Goal: Task Accomplishment & Management: Complete application form

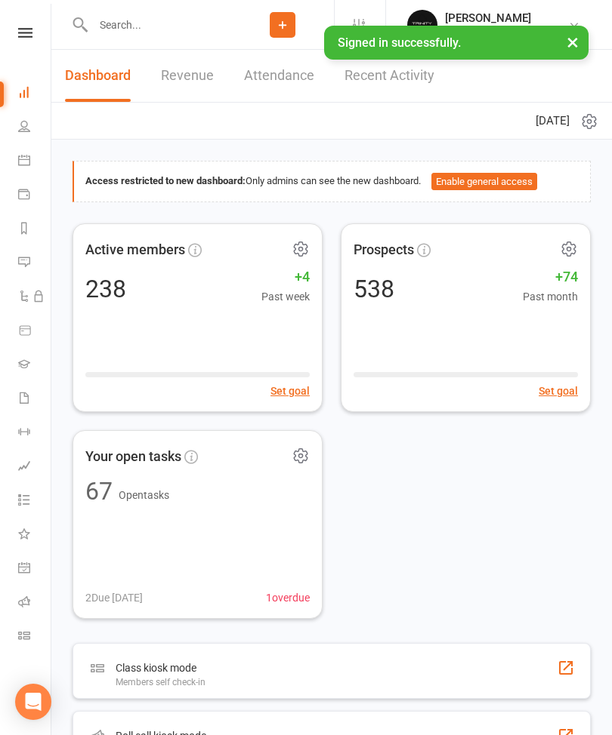
click at [26, 361] on icon at bounding box center [24, 364] width 12 height 12
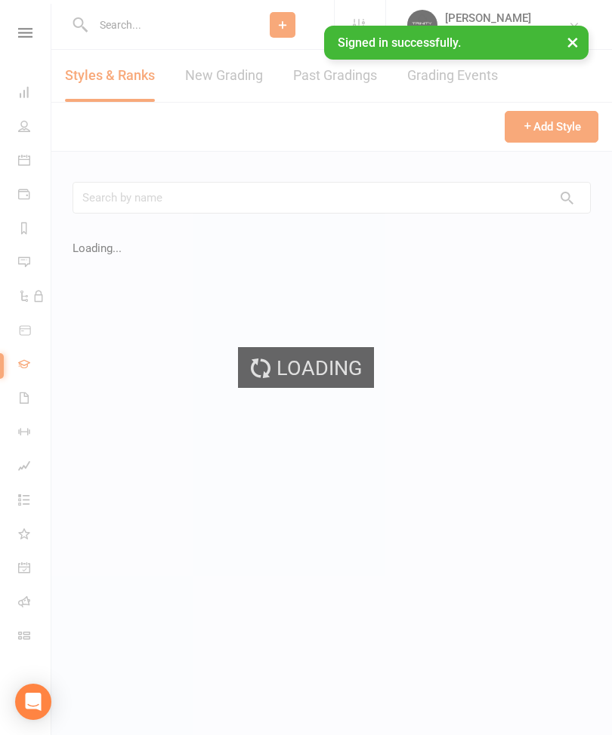
click at [222, 73] on div "Loading" at bounding box center [306, 367] width 612 height 735
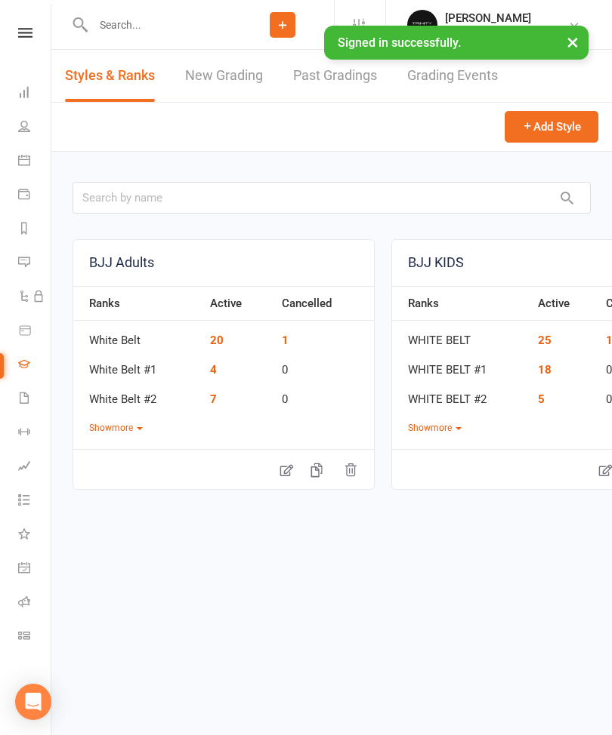
click at [220, 81] on link "New Grading" at bounding box center [224, 76] width 78 height 52
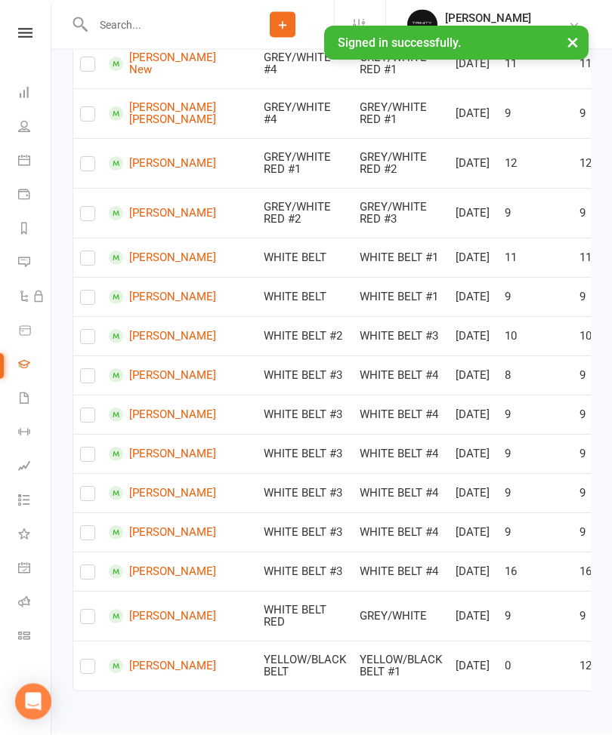
scroll to position [1006, 0]
click at [91, 301] on label at bounding box center [87, 301] width 15 height 0
click at [91, 291] on input "checkbox" at bounding box center [87, 291] width 15 height 0
checkbox input "true"
click at [90, 419] on label at bounding box center [87, 419] width 15 height 0
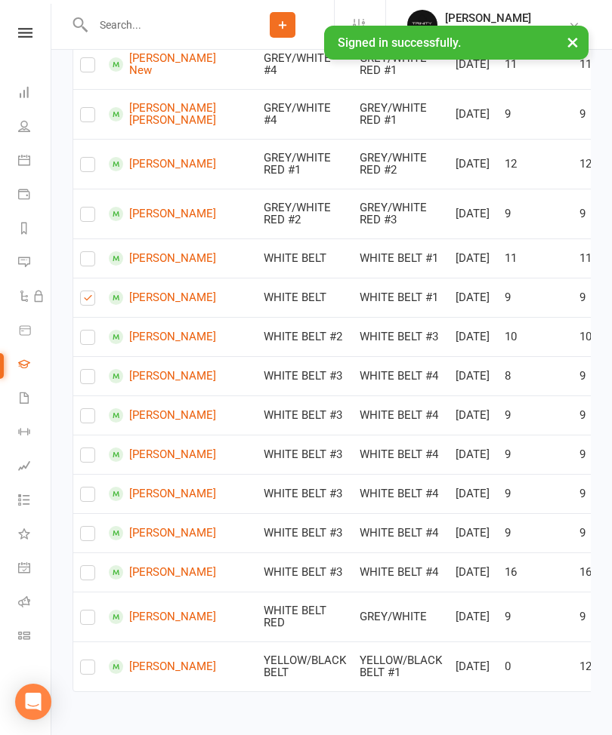
click at [90, 409] on input "checkbox" at bounding box center [87, 409] width 15 height 0
checkbox input "true"
click at [87, 458] on label at bounding box center [87, 458] width 15 height 0
click at [87, 449] on input "checkbox" at bounding box center [87, 449] width 15 height 0
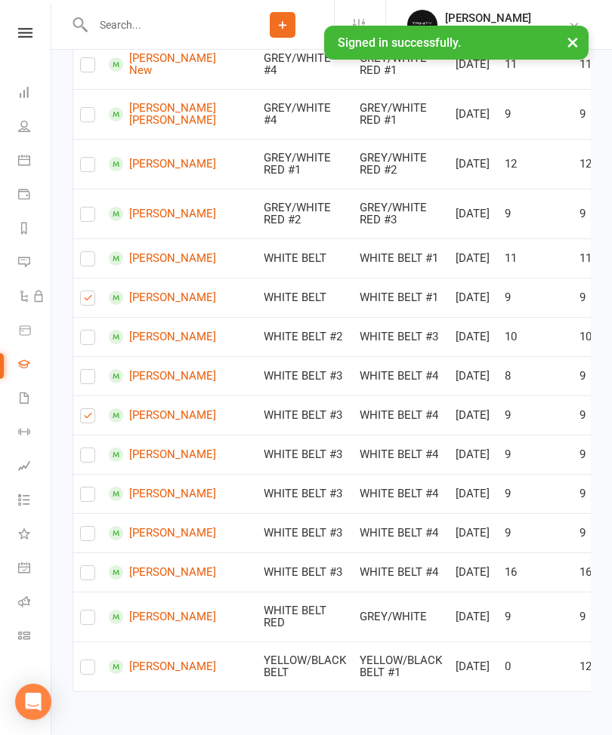
checkbox input "true"
click at [95, 488] on input "checkbox" at bounding box center [87, 488] width 15 height 0
checkbox input "true"
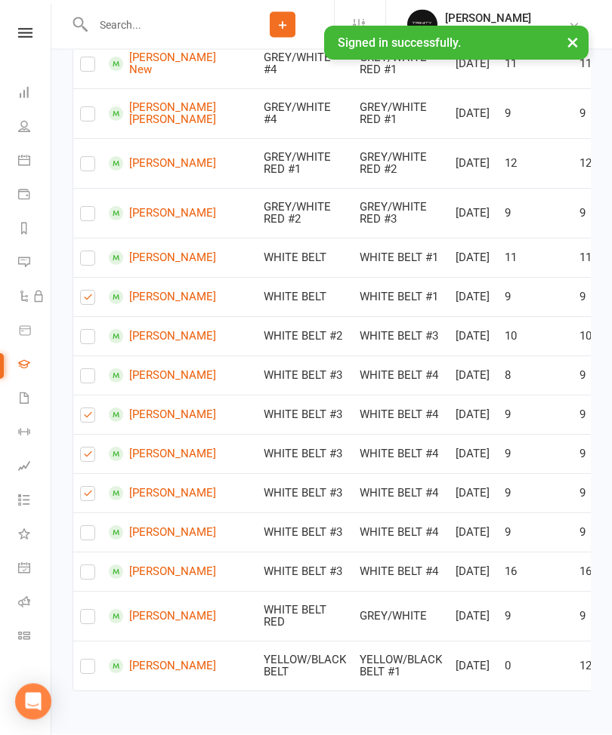
checkbox input "true"
click at [88, 537] on label at bounding box center [87, 537] width 15 height 0
click at [88, 527] on input "checkbox" at bounding box center [87, 527] width 15 height 0
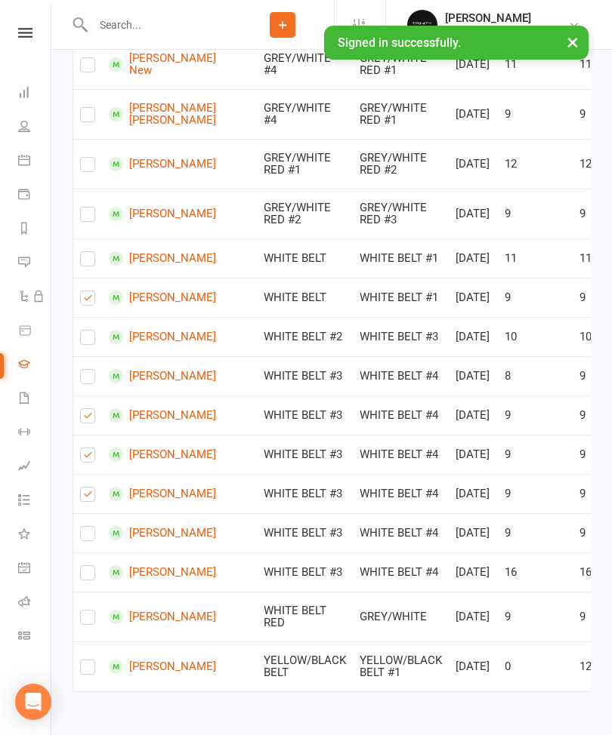
checkbox input "true"
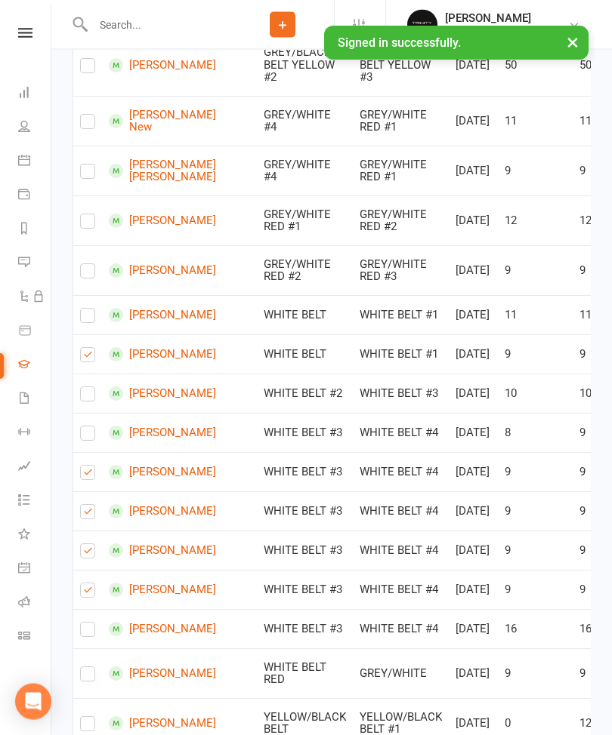
scroll to position [797, 0]
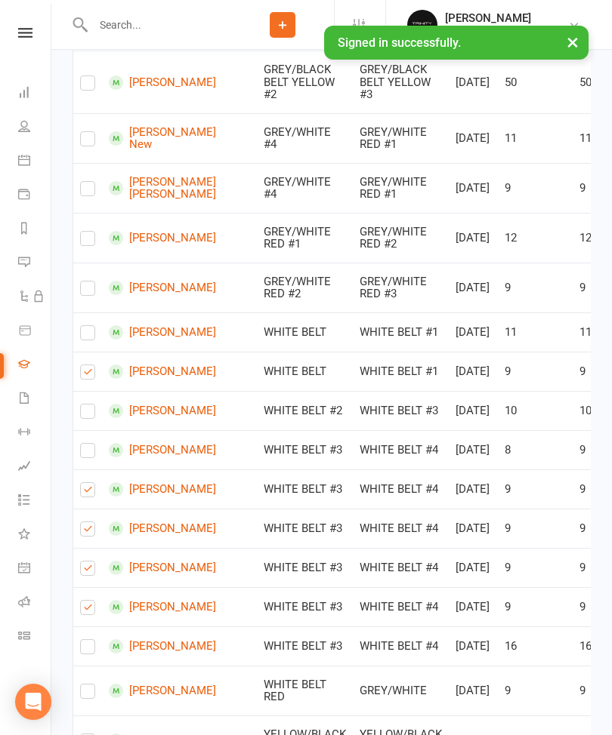
click at [91, 23] on label at bounding box center [87, 23] width 15 height 0
click at [91, 14] on input "checkbox" at bounding box center [87, 14] width 15 height 0
checkbox input "true"
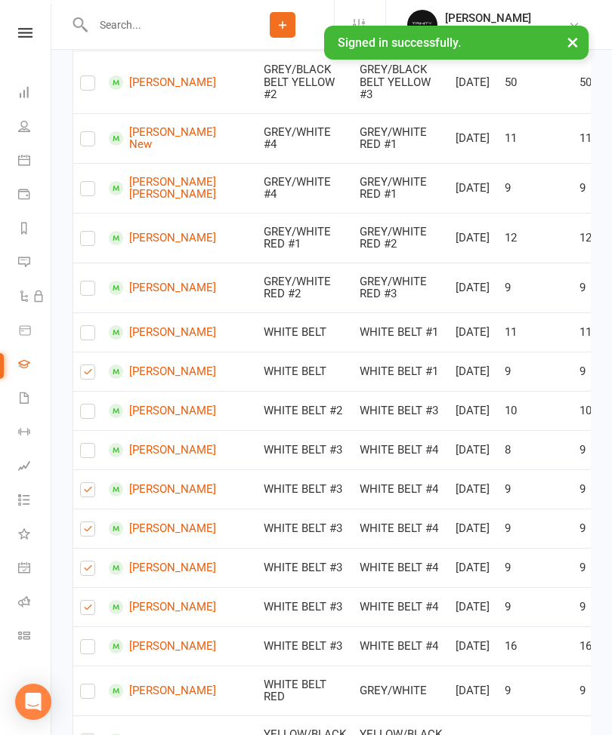
checkbox input "true"
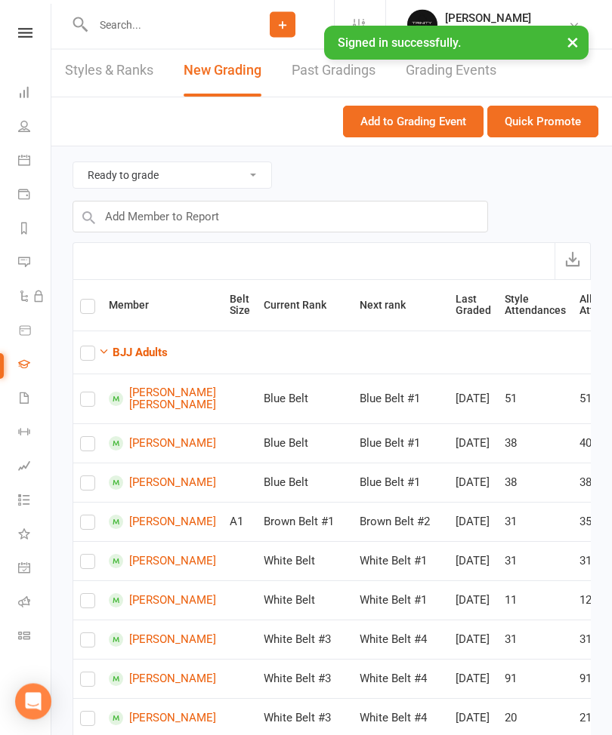
scroll to position [0, 0]
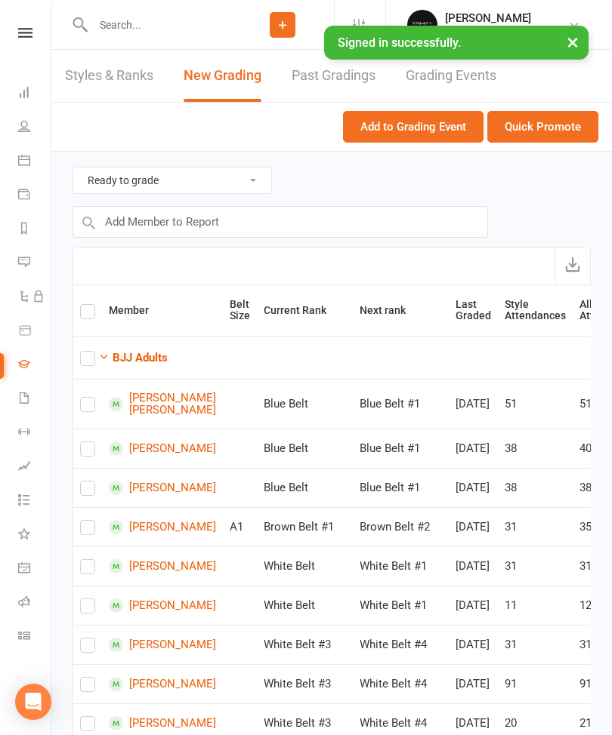
click at [552, 119] on button "Quick Promote" at bounding box center [542, 127] width 111 height 32
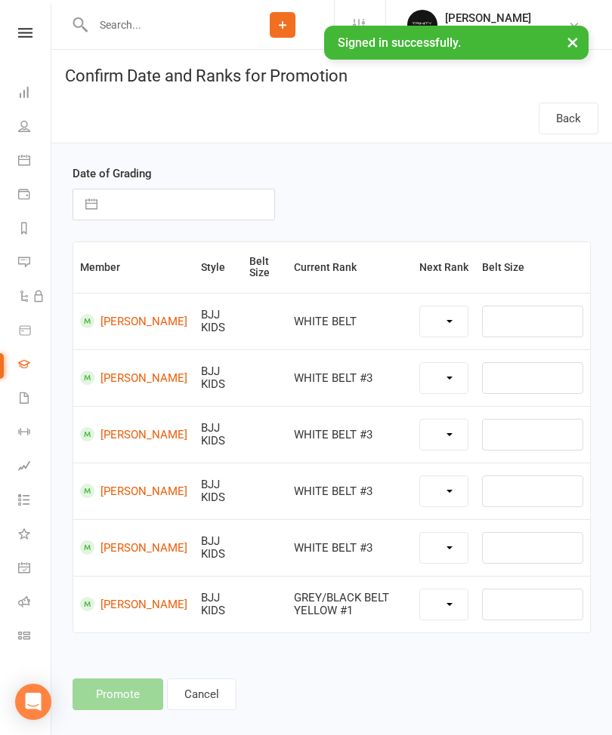
select select "39734"
select select "39737"
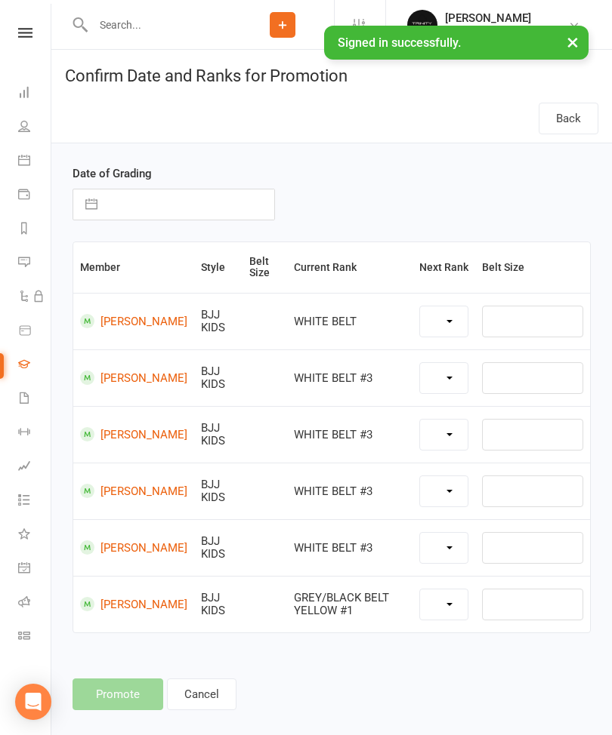
select select "39767"
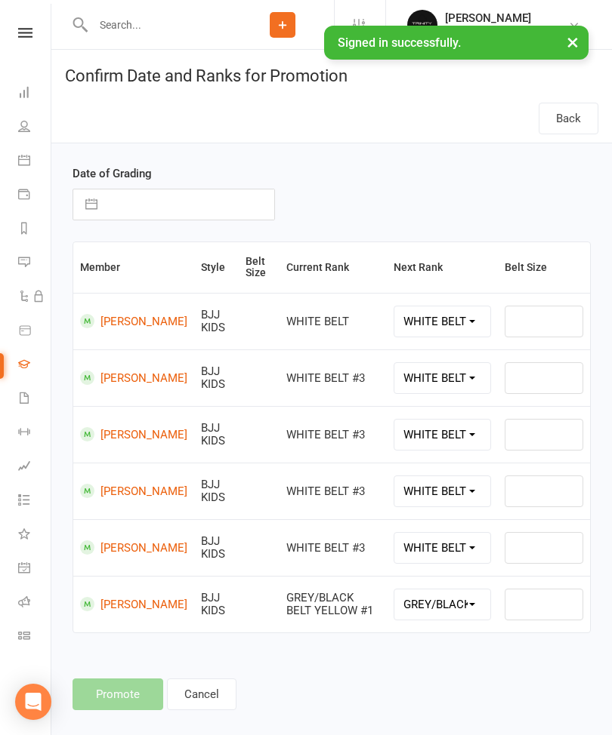
click at [193, 212] on input "text" at bounding box center [189, 205] width 169 height 30
select select "6"
select select "2025"
select select "7"
select select "2025"
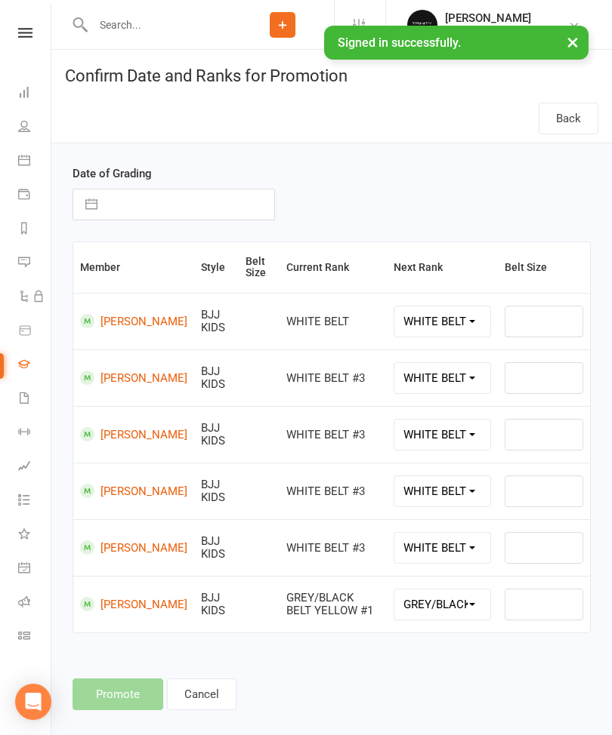
select select "8"
select select "2025"
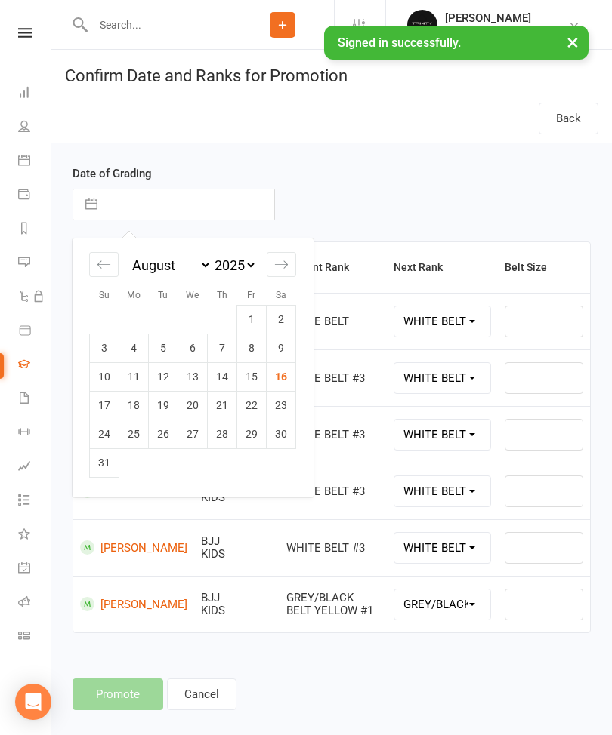
click at [284, 388] on td "16" at bounding box center [281, 376] width 29 height 29
type input "[DATE]"
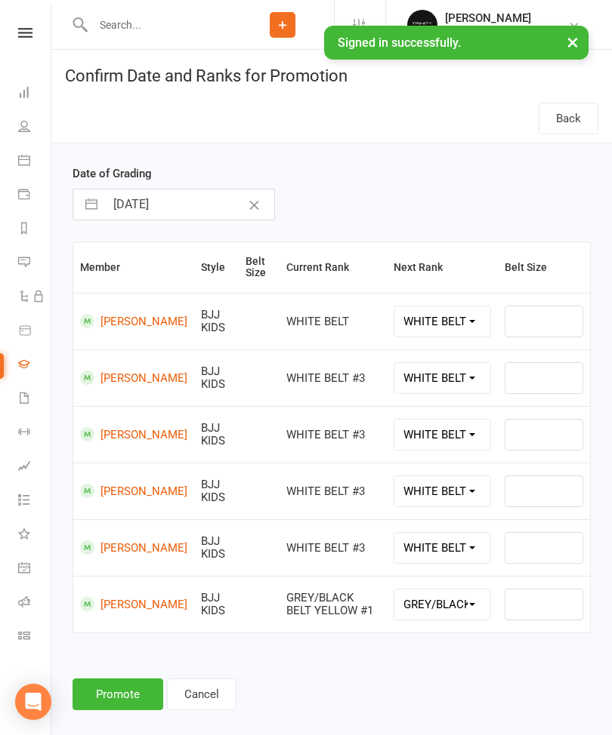
click at [137, 692] on button "Promote" at bounding box center [117, 695] width 91 height 32
